Goal: Check status: Check status

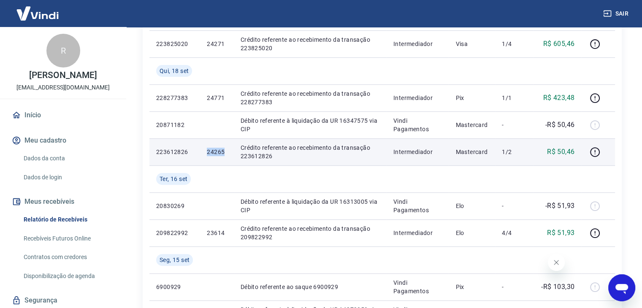
scroll to position [211, 0]
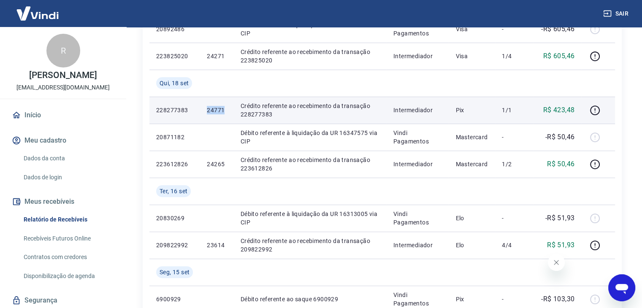
drag, startPoint x: 206, startPoint y: 109, endPoint x: 224, endPoint y: 112, distance: 18.1
click at [224, 112] on td "24771" at bounding box center [216, 110] width 33 height 27
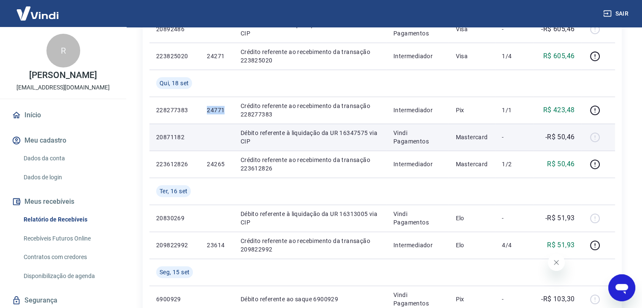
copy p "24771"
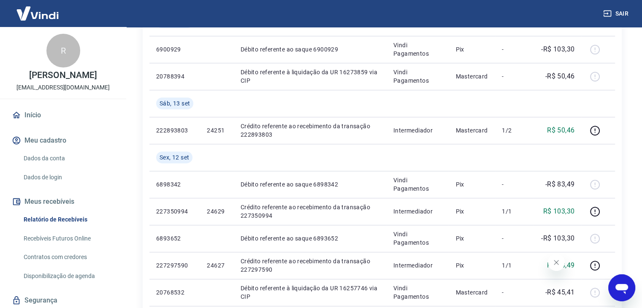
scroll to position [465, 0]
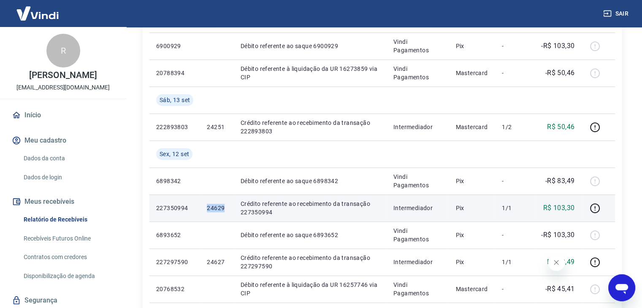
drag, startPoint x: 208, startPoint y: 212, endPoint x: 225, endPoint y: 212, distance: 16.9
click at [225, 212] on td "24629" at bounding box center [216, 208] width 33 height 27
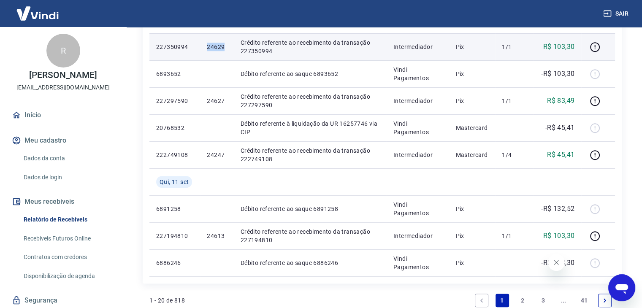
scroll to position [591, 0]
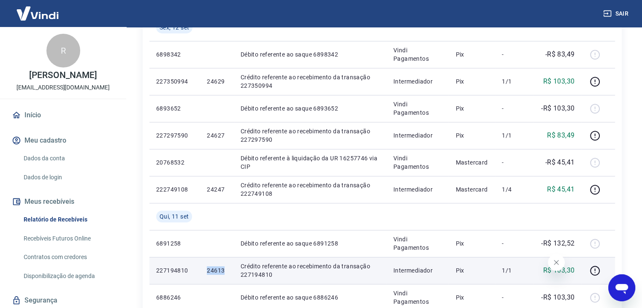
drag, startPoint x: 204, startPoint y: 271, endPoint x: 225, endPoint y: 274, distance: 21.3
click at [225, 274] on td "24613" at bounding box center [216, 270] width 33 height 27
copy p "24613"
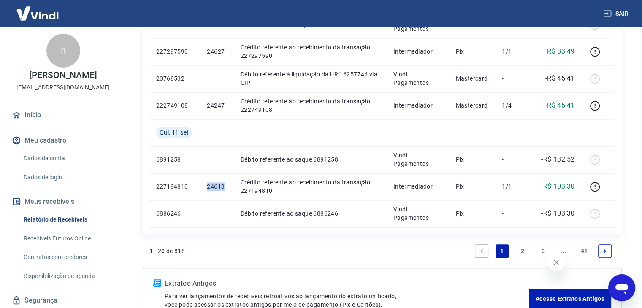
scroll to position [676, 0]
click at [525, 251] on link "2" at bounding box center [523, 251] width 14 height 14
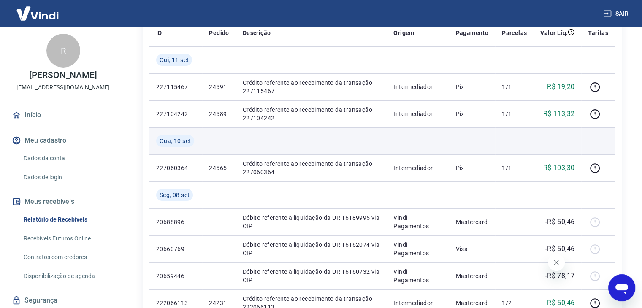
scroll to position [127, 0]
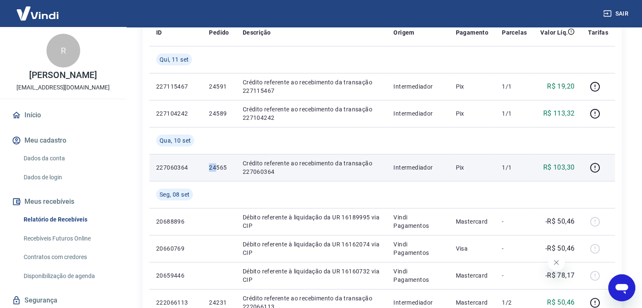
drag, startPoint x: 205, startPoint y: 169, endPoint x: 217, endPoint y: 166, distance: 12.6
click at [217, 166] on td "24565" at bounding box center [218, 167] width 33 height 27
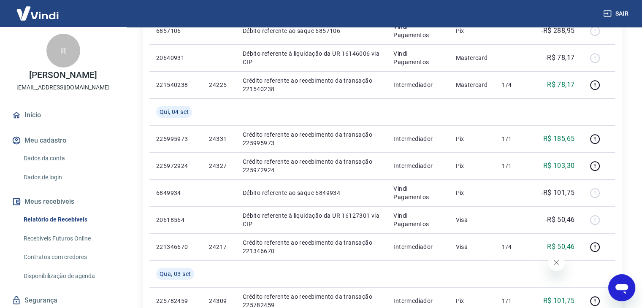
scroll to position [549, 0]
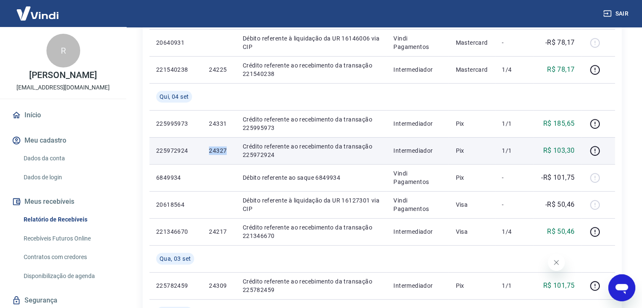
drag, startPoint x: 204, startPoint y: 151, endPoint x: 226, endPoint y: 152, distance: 22.8
click at [226, 152] on td "24327" at bounding box center [218, 150] width 33 height 27
